Goal: Task Accomplishment & Management: Use online tool/utility

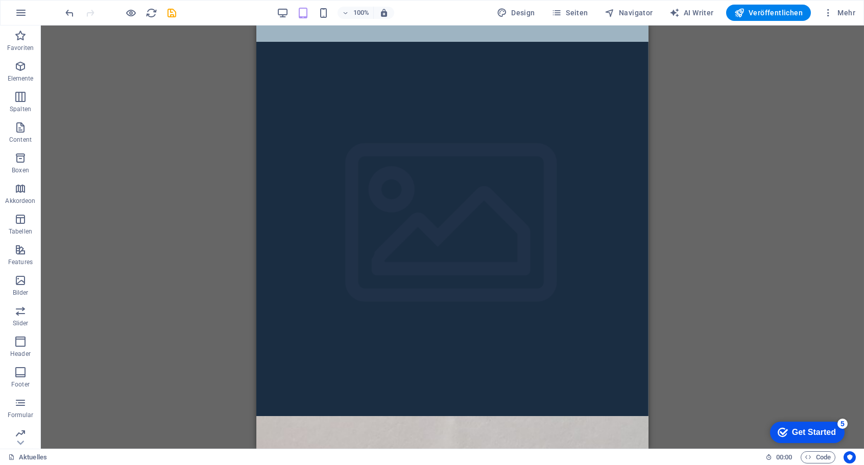
click at [275, 10] on div "100% Design Seiten Navigator AI Writer Veröffentlichen Mehr" at bounding box center [461, 13] width 795 height 16
click at [292, 13] on div "100%" at bounding box center [335, 13] width 118 height 16
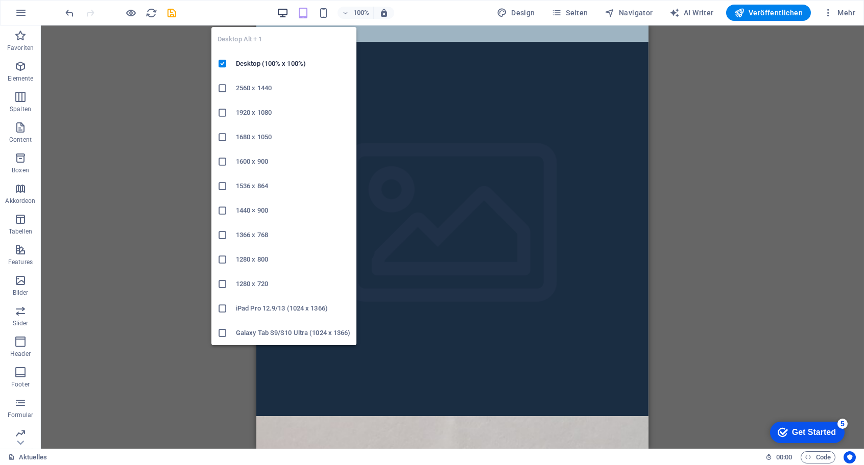
click at [285, 11] on icon "button" at bounding box center [283, 13] width 12 height 12
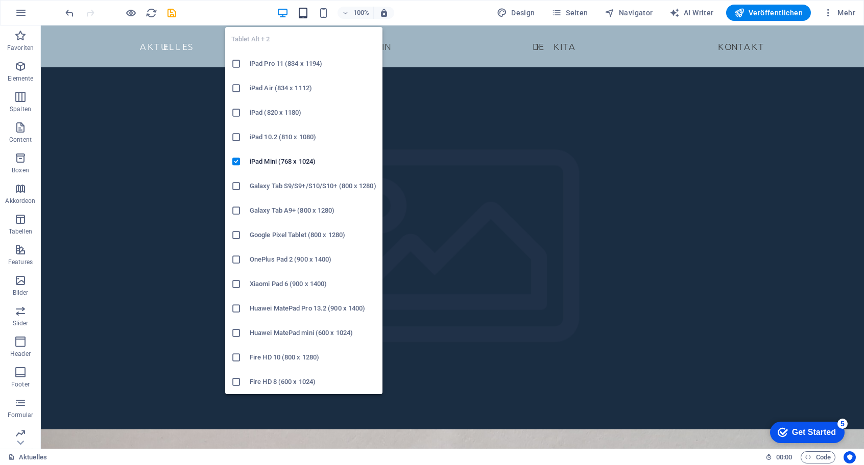
click at [305, 11] on icon "button" at bounding box center [303, 13] width 12 height 12
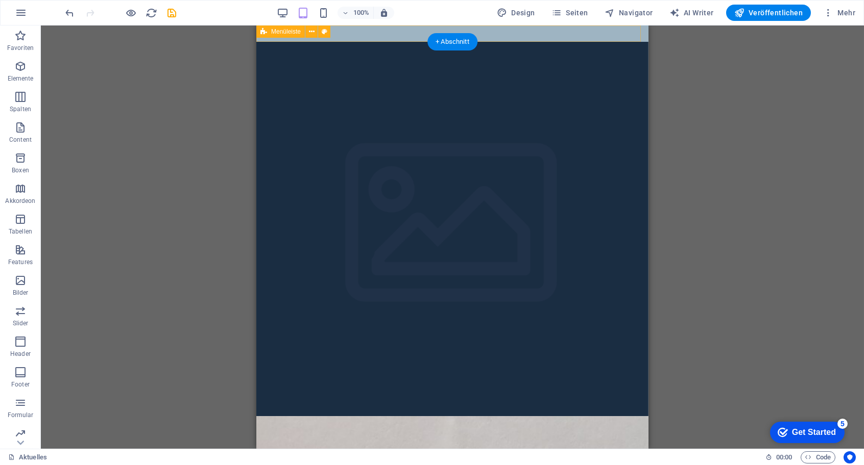
click at [373, 37] on div "Aktuelles Der Verein Die KiTa Kontakt" at bounding box center [452, 34] width 392 height 16
click at [312, 33] on icon at bounding box center [312, 32] width 6 height 11
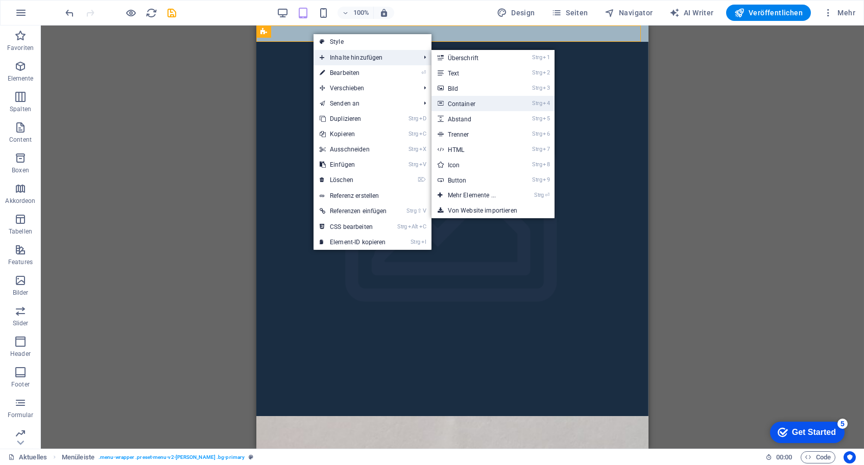
click at [488, 99] on link "Strg 4 Container" at bounding box center [473, 103] width 85 height 15
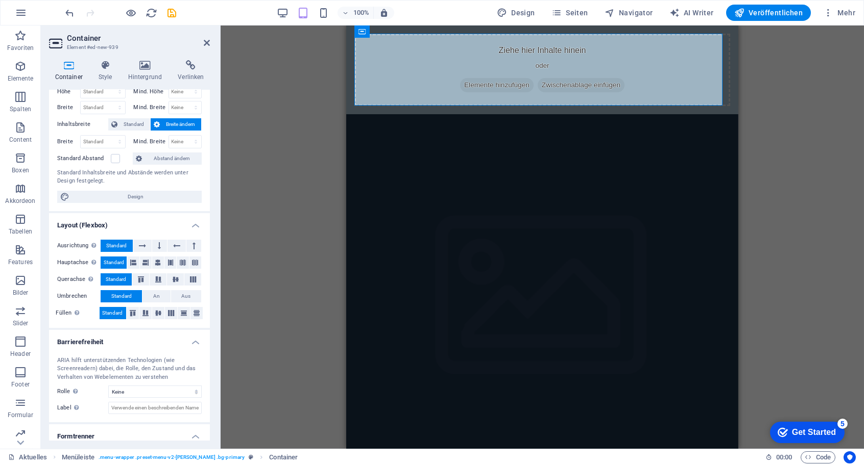
scroll to position [61, 0]
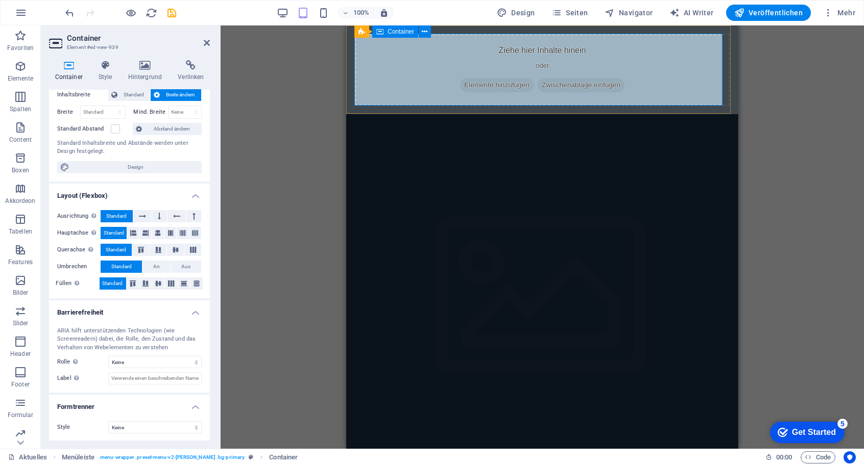
click at [382, 33] on icon at bounding box center [379, 32] width 7 height 12
click at [428, 33] on button at bounding box center [425, 32] width 12 height 12
click at [423, 34] on icon at bounding box center [425, 32] width 6 height 11
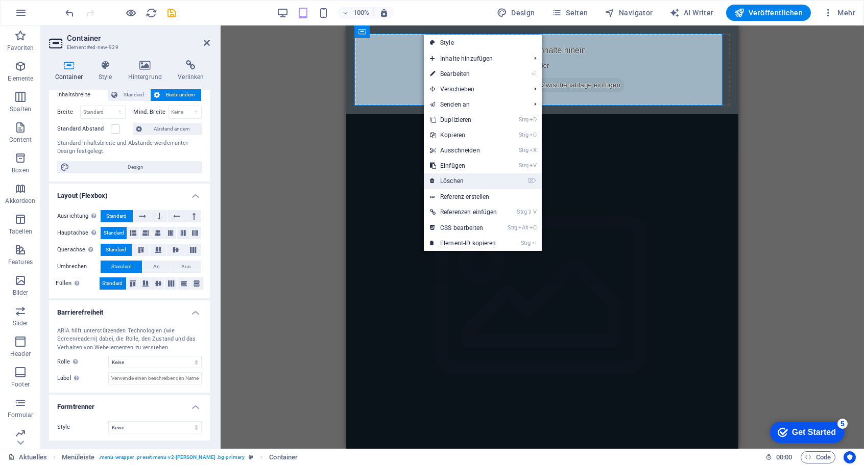
click at [469, 178] on link "⌦ Löschen" at bounding box center [464, 181] width 80 height 15
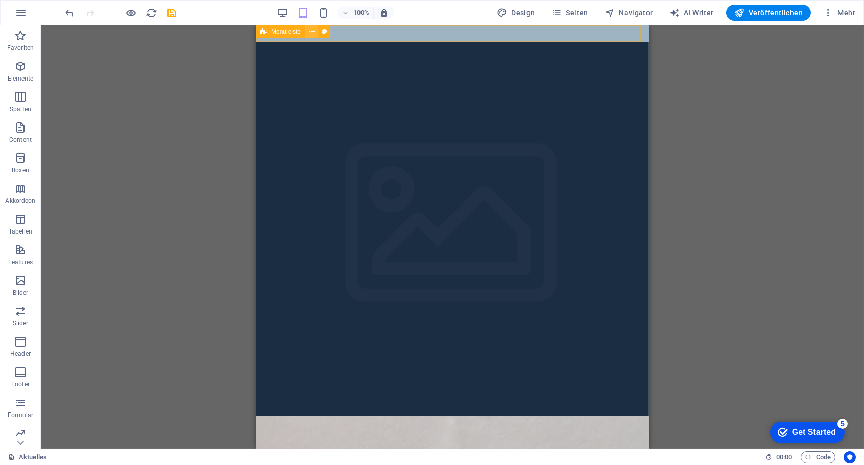
click at [308, 32] on button at bounding box center [311, 32] width 12 height 12
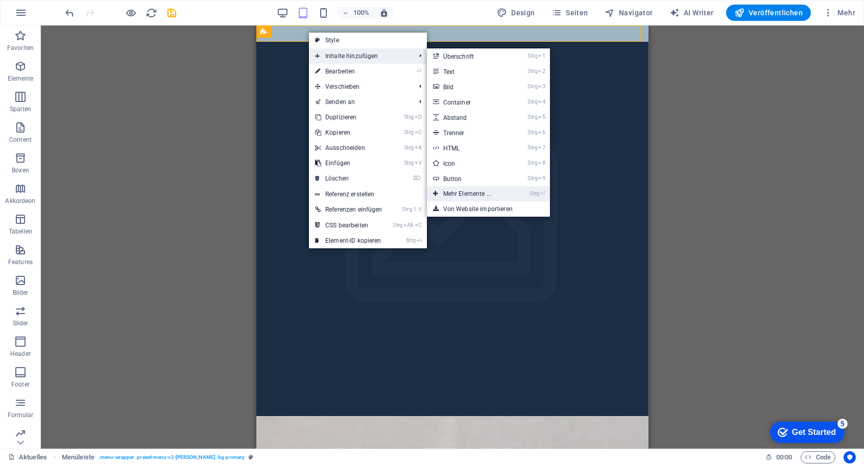
click at [472, 190] on link "Strg ⏎ Mehr Elemente ..." at bounding box center [469, 193] width 85 height 15
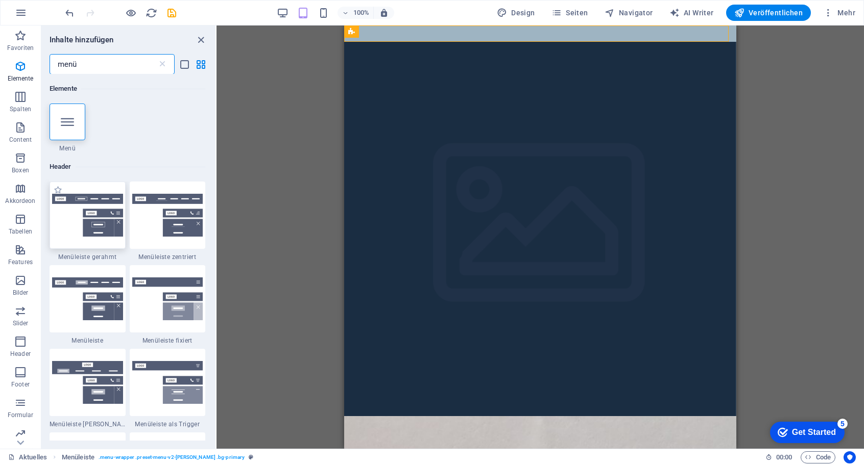
click at [104, 208] on img at bounding box center [87, 215] width 71 height 43
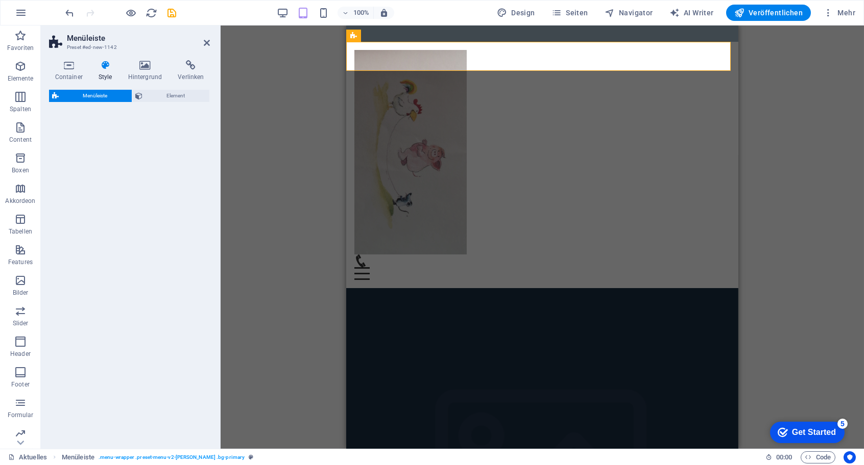
select select "rem"
select select "preset-menu-v2-border"
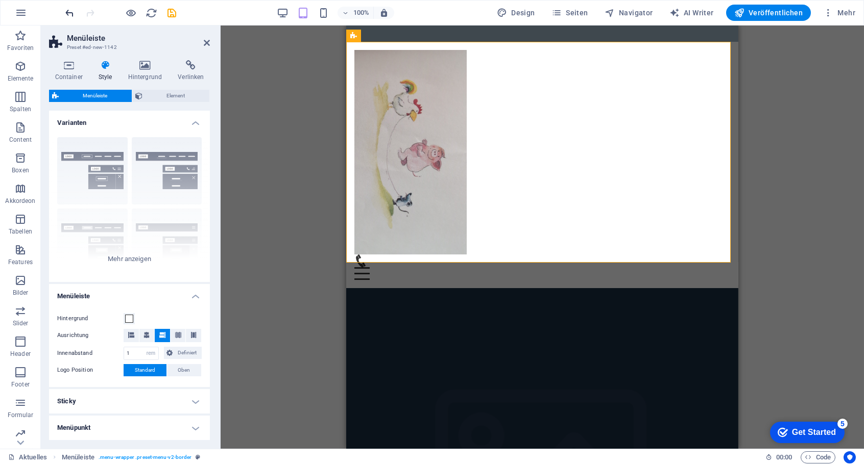
click at [67, 13] on icon "undo" at bounding box center [70, 13] width 12 height 12
